Goal: Task Accomplishment & Management: Use online tool/utility

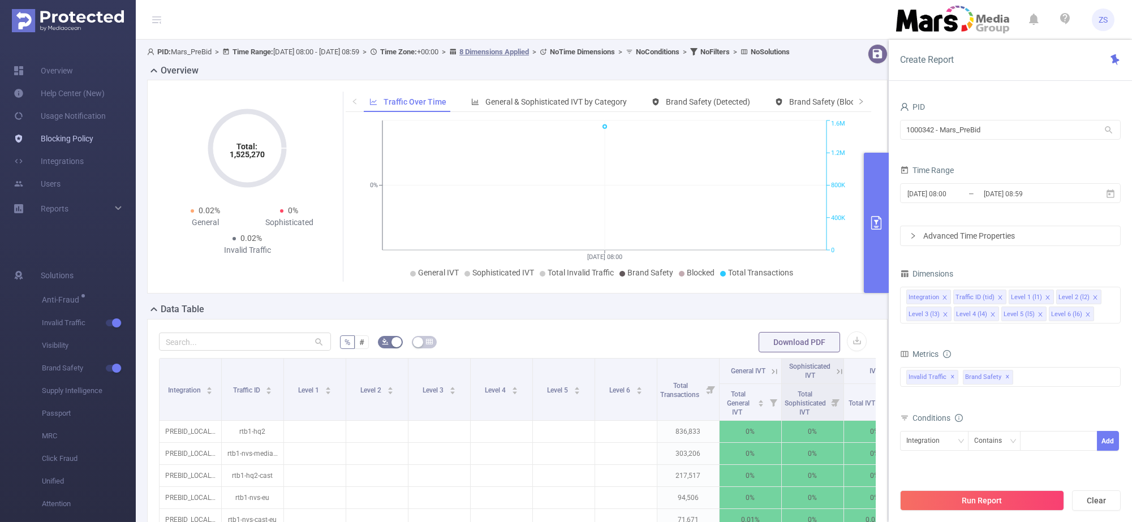
click at [82, 138] on link "Blocking Policy" at bounding box center [54, 138] width 80 height 23
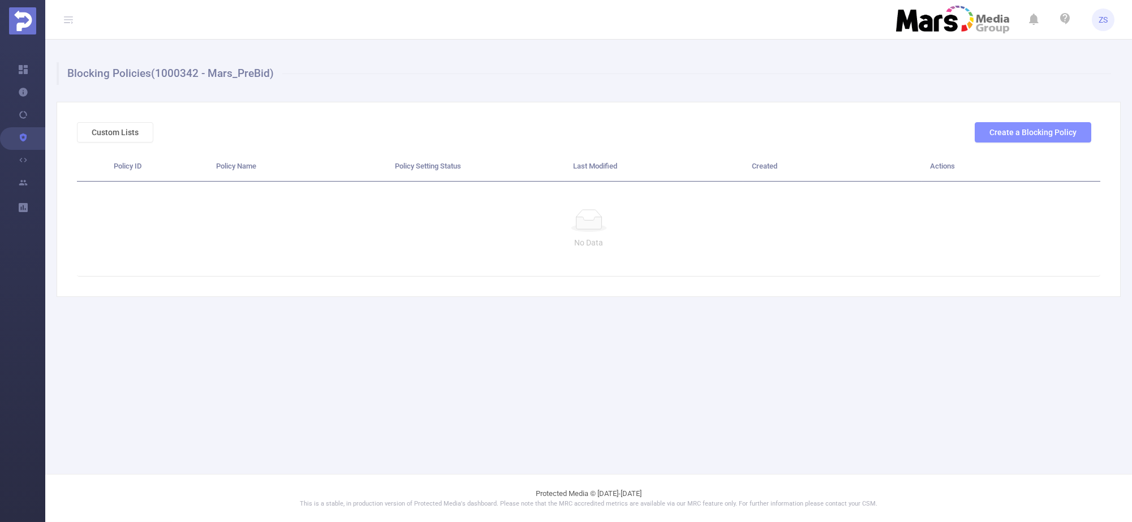
click at [1037, 131] on button "Create a Blocking Policy" at bounding box center [1032, 132] width 116 height 20
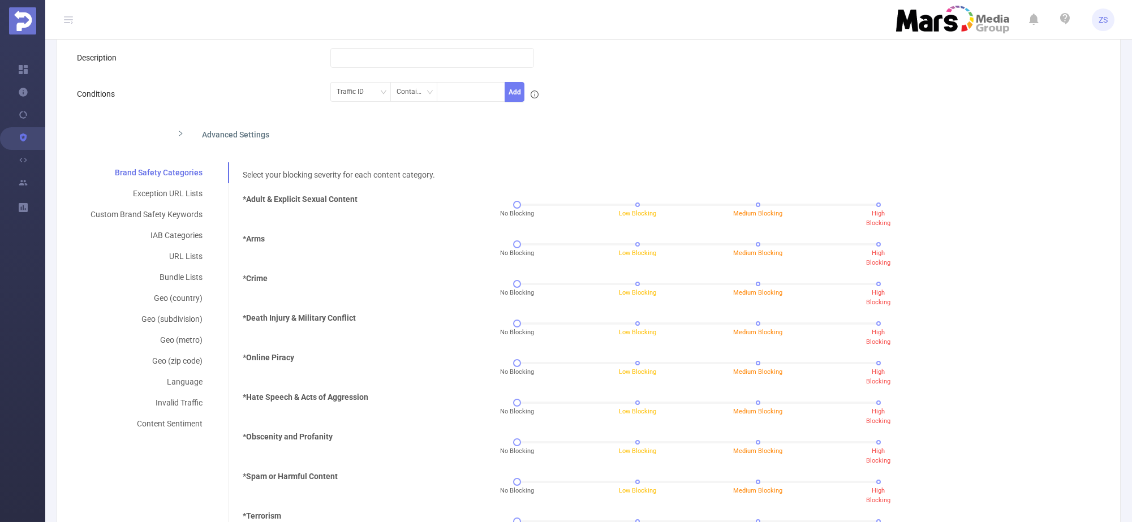
scroll to position [141, 0]
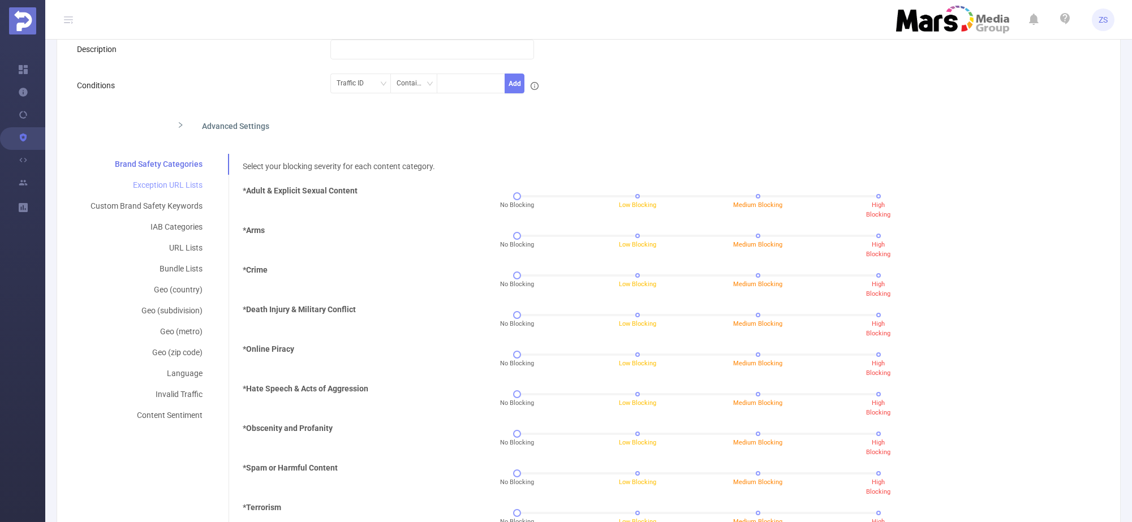
click at [180, 184] on div "Exception URL Lists" at bounding box center [146, 185] width 139 height 21
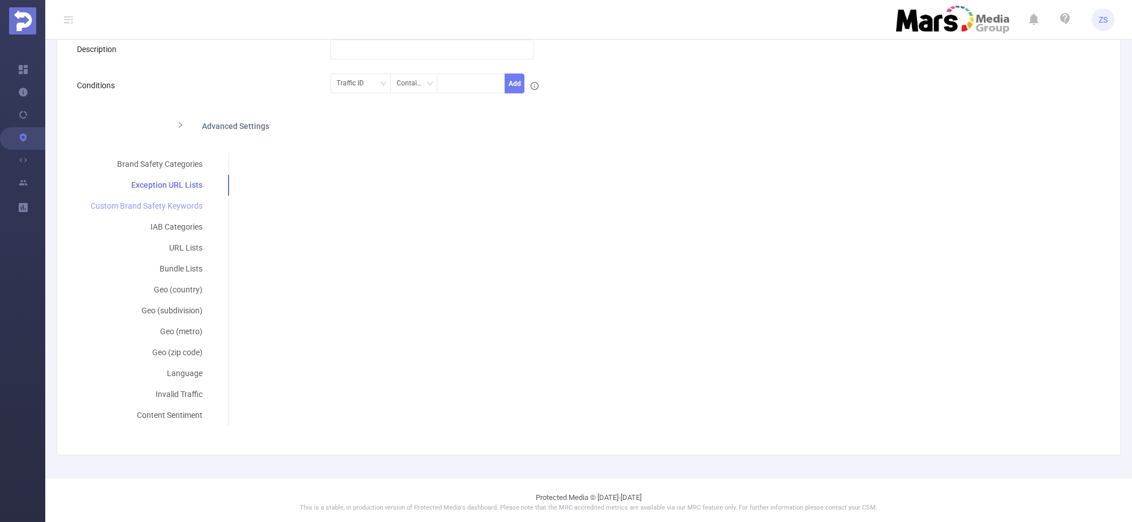
click at [172, 204] on div "Custom Brand Safety Keywords" at bounding box center [146, 206] width 139 height 21
click at [178, 221] on div "IAB Categories" at bounding box center [147, 227] width 140 height 21
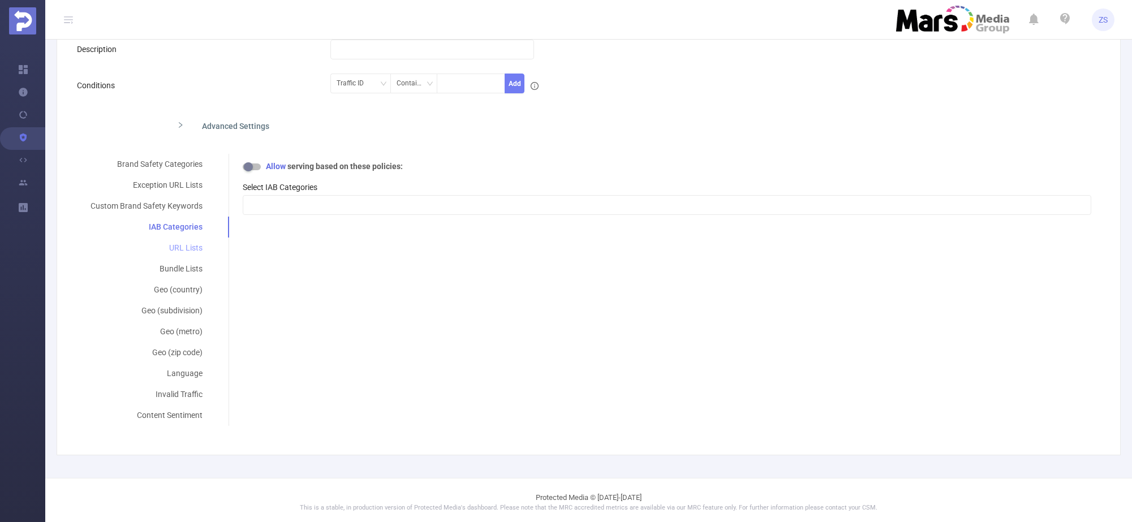
click at [187, 246] on div "URL Lists" at bounding box center [146, 248] width 139 height 21
click at [189, 266] on div "Bundle Lists" at bounding box center [146, 268] width 139 height 21
click at [186, 291] on div "Geo (country)" at bounding box center [146, 289] width 139 height 21
click at [182, 378] on div "Language" at bounding box center [146, 373] width 139 height 21
